Goal: Information Seeking & Learning: Learn about a topic

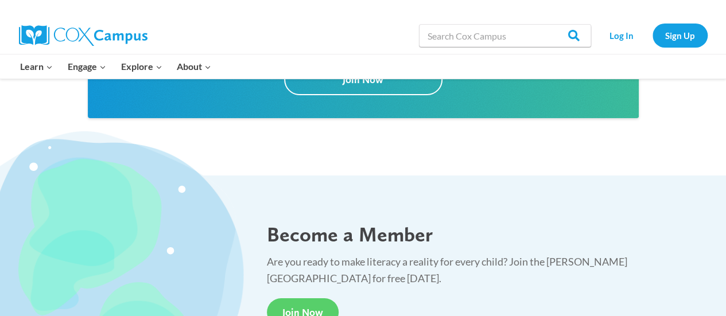
scroll to position [1951, 0]
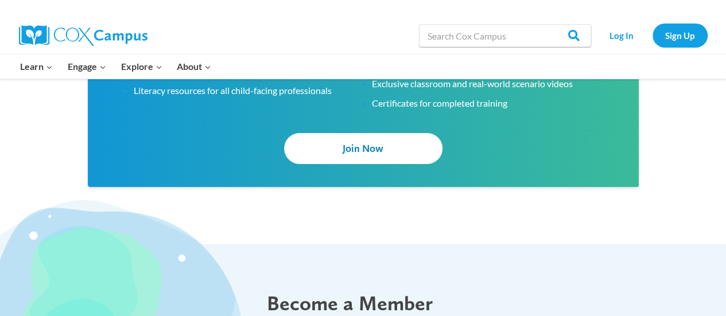
click at [401, 149] on link "Join Now" at bounding box center [363, 148] width 158 height 30
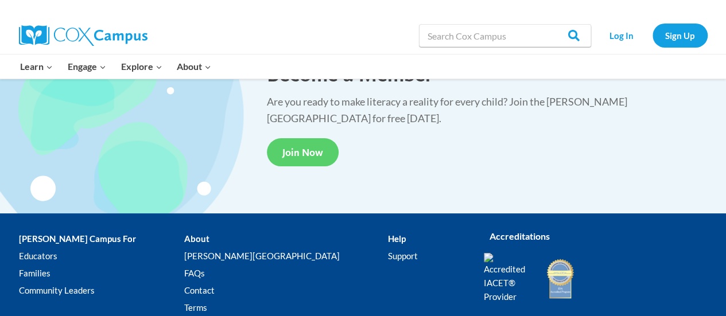
scroll to position [2181, 0]
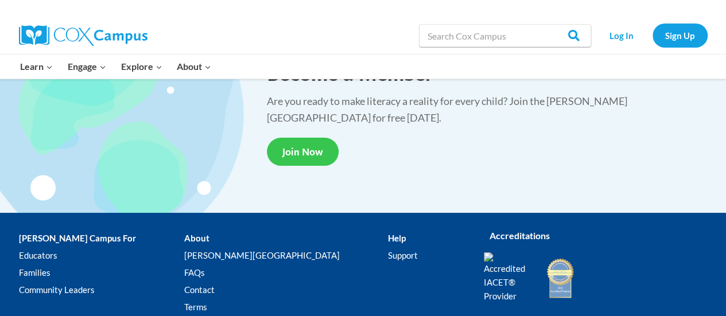
click at [306, 146] on span "Join Now" at bounding box center [302, 152] width 41 height 12
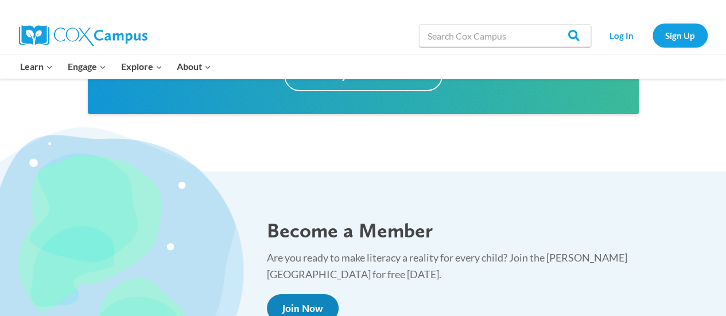
scroll to position [1779, 0]
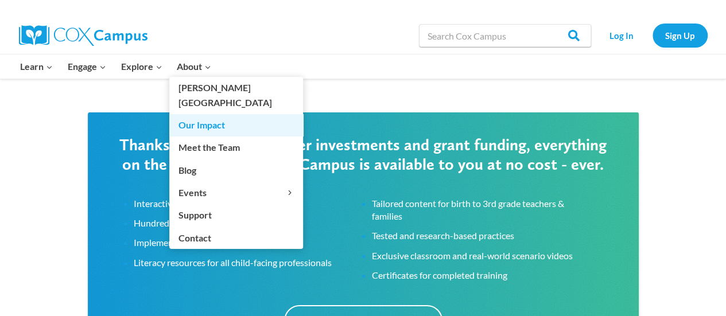
click at [211, 115] on link "Our Impact" at bounding box center [236, 125] width 134 height 22
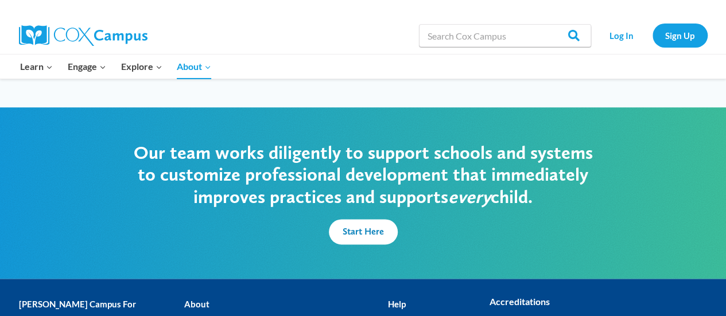
scroll to position [2895, 0]
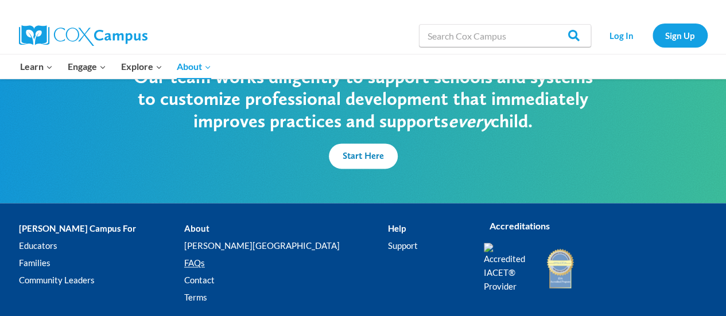
click at [205, 255] on link "FAQs" at bounding box center [286, 263] width 204 height 17
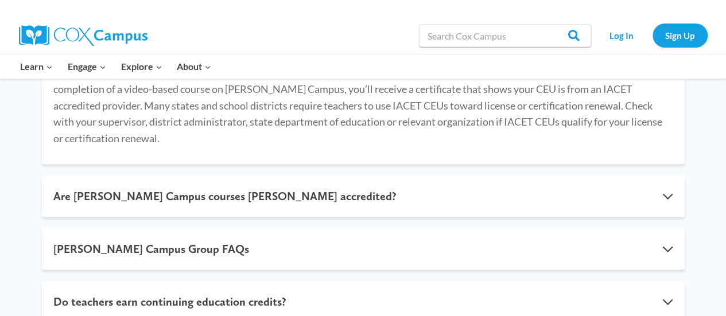
scroll to position [287, 0]
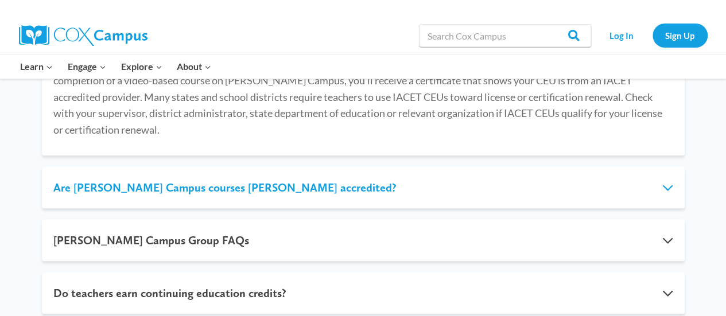
click at [451, 191] on button "Are [PERSON_NAME] Campus courses [PERSON_NAME] accredited?" at bounding box center [363, 187] width 643 height 41
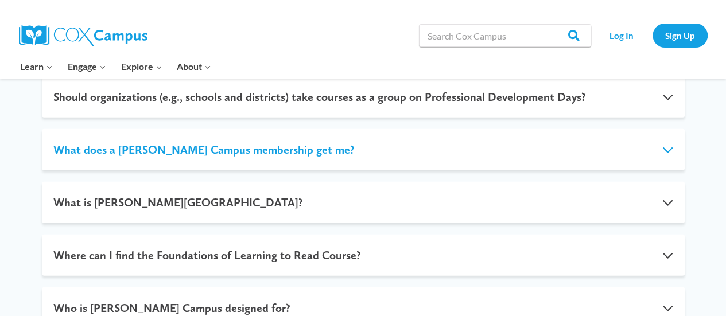
scroll to position [1492, 0]
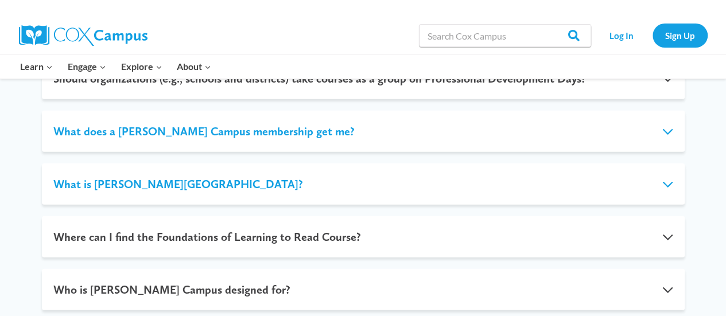
click at [442, 170] on button "What is [PERSON_NAME][GEOGRAPHIC_DATA]?" at bounding box center [363, 184] width 643 height 41
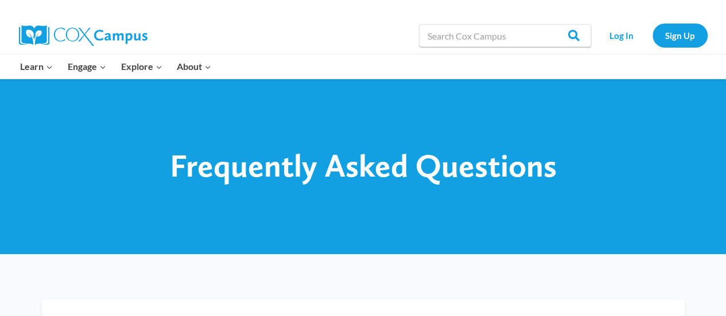
scroll to position [0, 0]
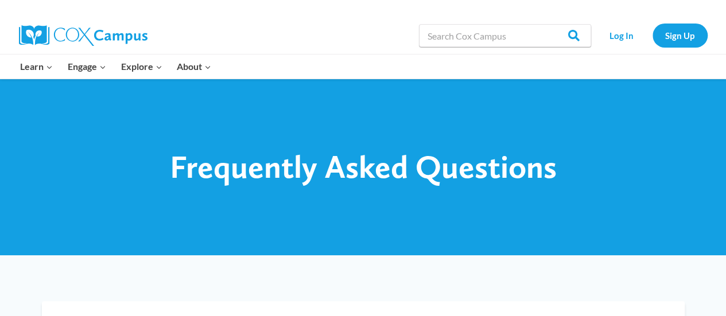
click at [88, 34] on img at bounding box center [83, 35] width 129 height 21
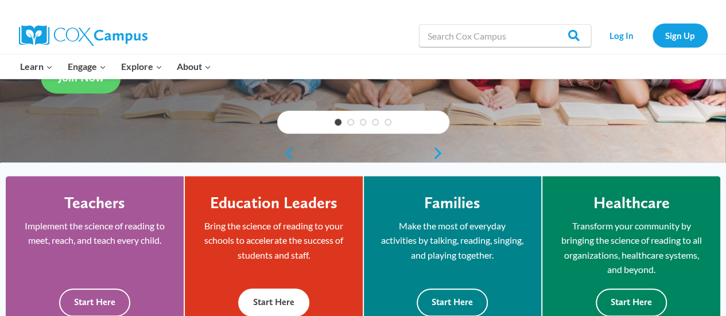
scroll to position [57, 0]
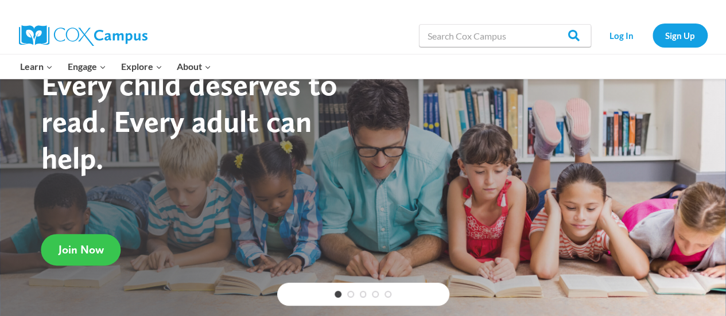
click at [80, 248] on span "Join Now" at bounding box center [81, 250] width 45 height 14
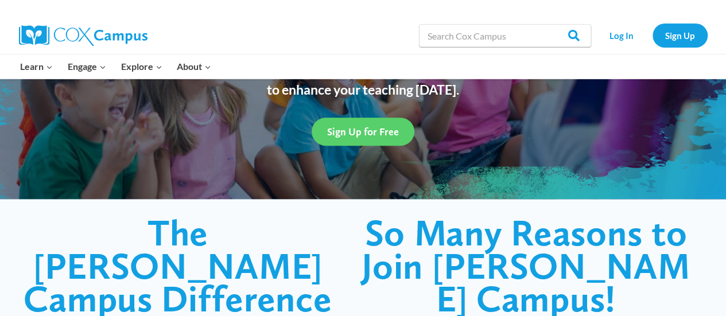
scroll to position [57, 0]
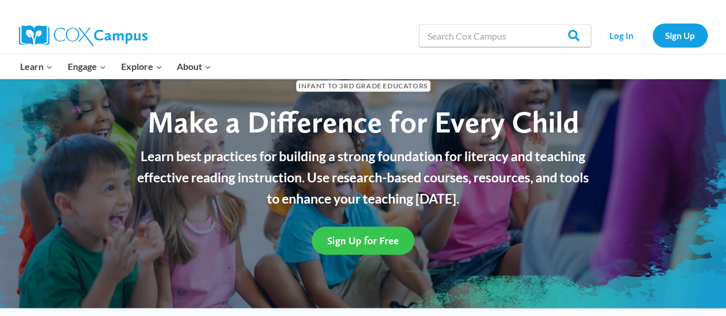
click at [362, 238] on span "Sign Up for Free" at bounding box center [363, 241] width 72 height 12
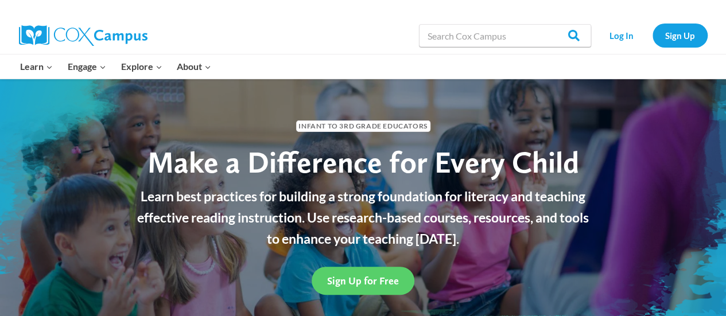
scroll to position [0, 0]
